Goal: Find specific page/section: Find specific page/section

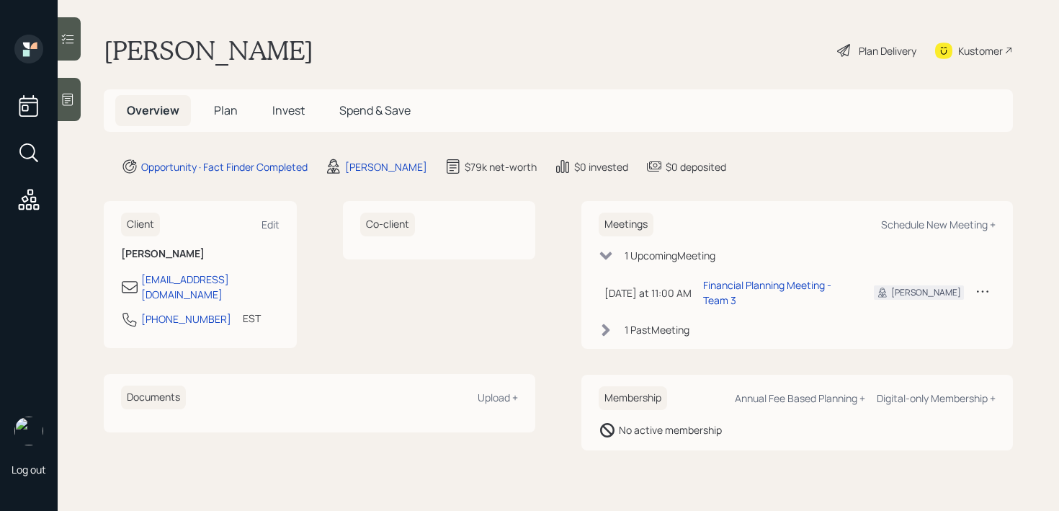
drag, startPoint x: 0, startPoint y: 0, endPoint x: 86, endPoint y: 112, distance: 141.2
click at [86, 112] on main "[PERSON_NAME] Plan Delivery Kustomer Overview Plan Invest Spend & Save Opportun…" at bounding box center [558, 255] width 1001 height 511
click at [78, 112] on div at bounding box center [69, 99] width 23 height 43
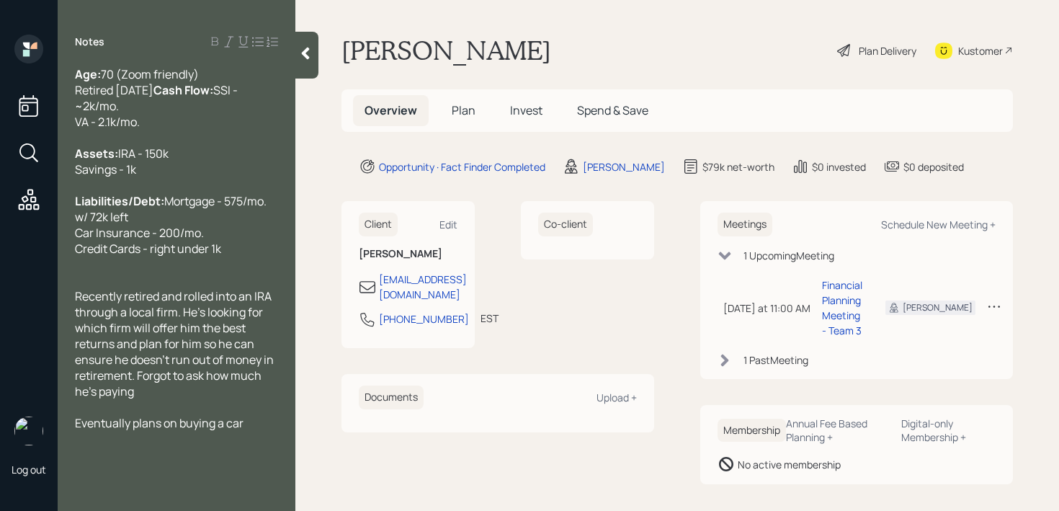
click at [315, 60] on div at bounding box center [306, 55] width 23 height 47
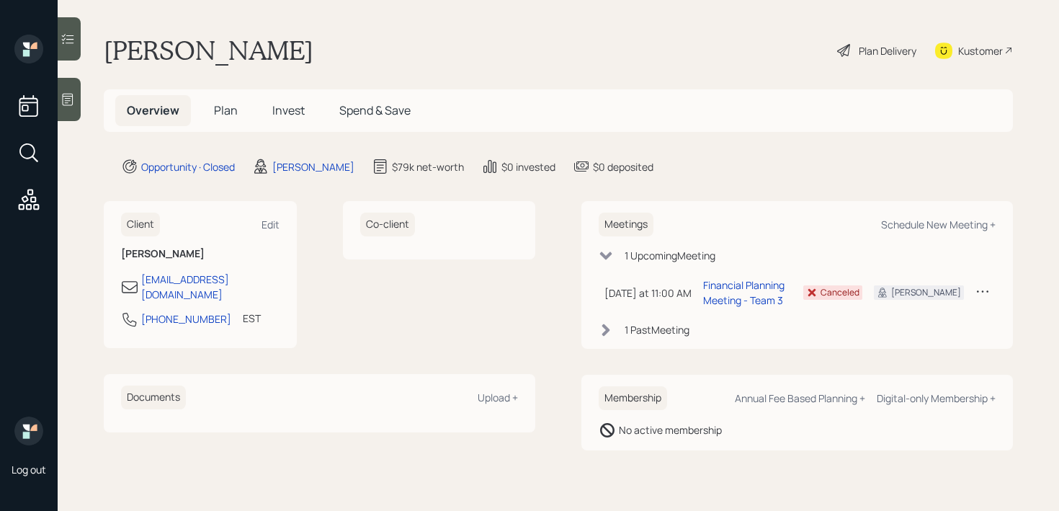
click at [968, 58] on div "Kustomer" at bounding box center [980, 50] width 45 height 15
